Goal: Find specific page/section: Find specific page/section

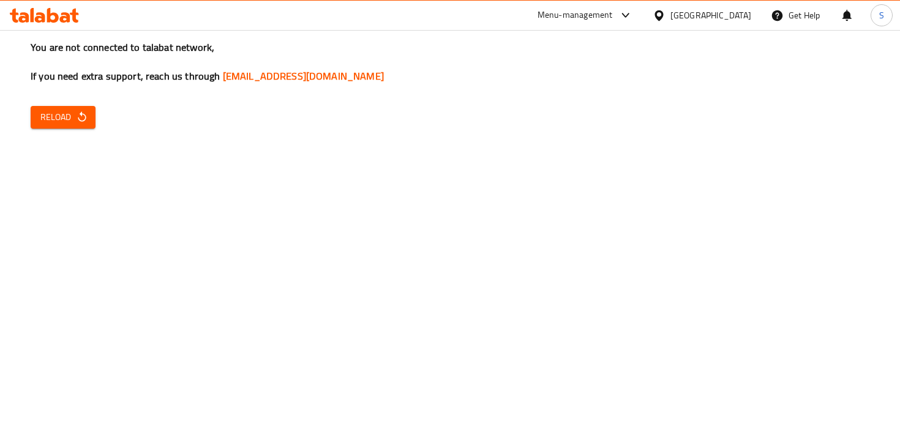
click at [69, 119] on span "Reload" at bounding box center [62, 117] width 45 height 15
click at [64, 113] on span "Reload" at bounding box center [62, 117] width 45 height 15
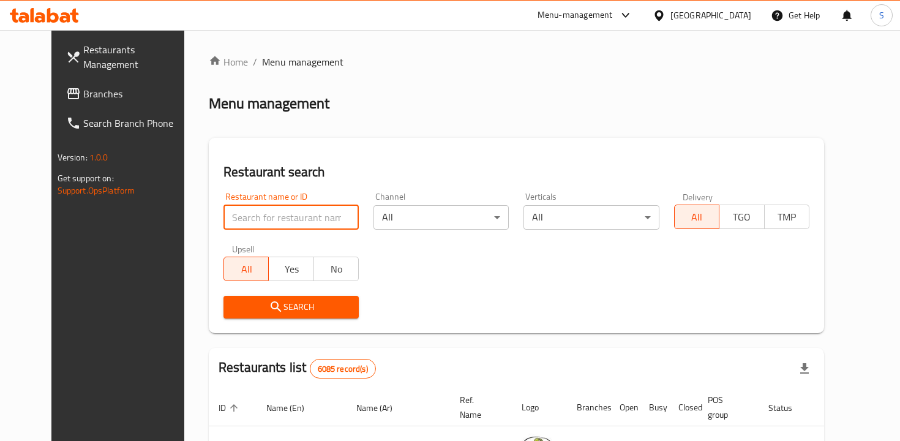
click at [291, 217] on input "search" at bounding box center [290, 217] width 135 height 24
type input "chef aboud"
click button "Search" at bounding box center [290, 307] width 135 height 23
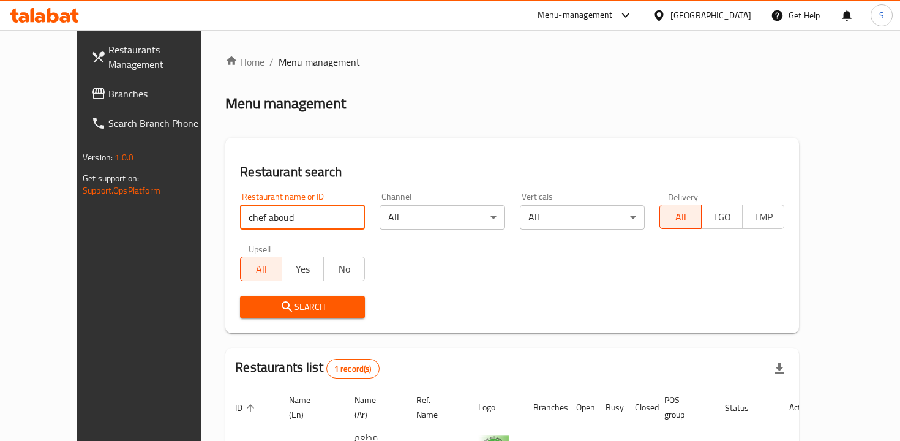
scroll to position [81, 0]
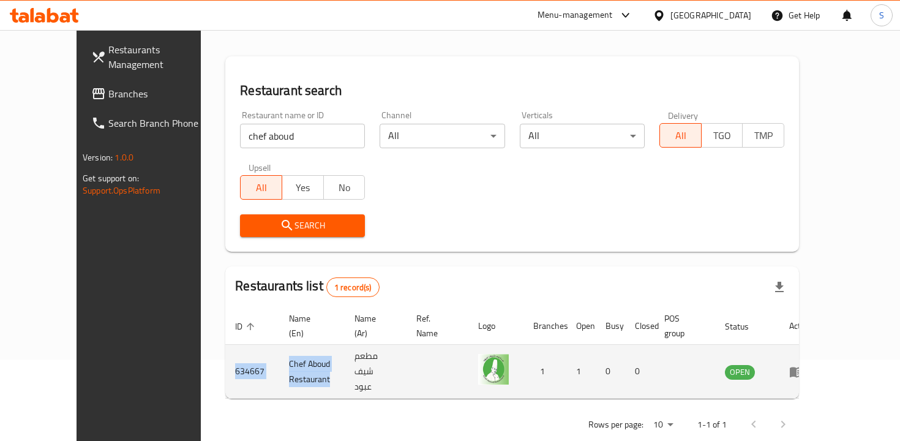
drag, startPoint x: 185, startPoint y: 349, endPoint x: 335, endPoint y: 349, distance: 150.5
click at [335, 349] on tr "634667 Chef Aboud Restaurant مطعم شيف عبود 1 1 0 0 OPEN" at bounding box center [523, 372] width 596 height 54
copy tr "634667 Chef Aboud Restaurant"
